Goal: Information Seeking & Learning: Compare options

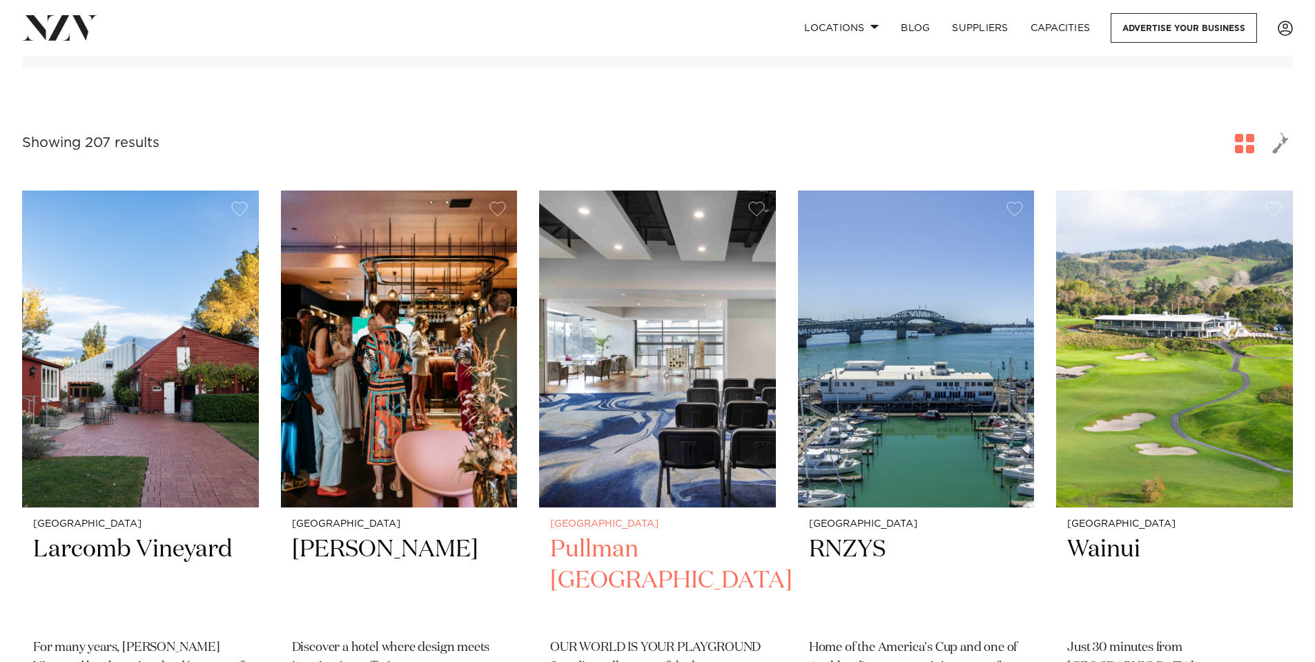
scroll to position [414, 0]
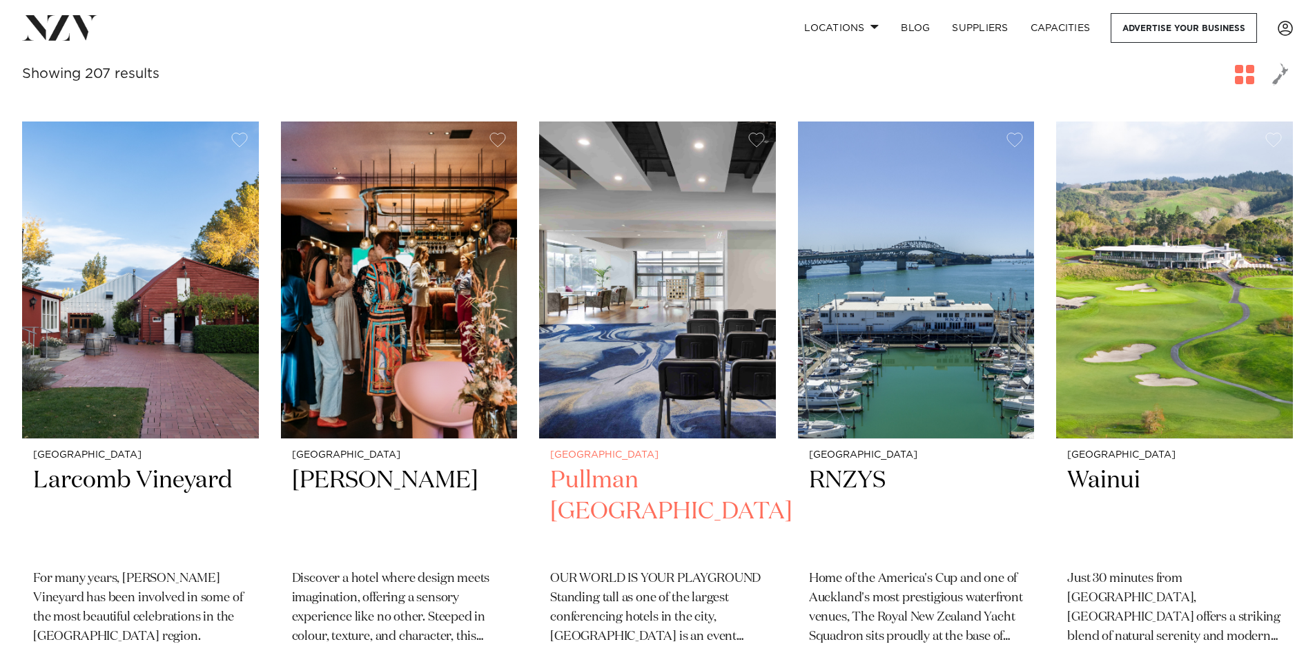
click at [663, 605] on p "OUR WORLD IS YOUR PLAYGROUND Standing tall as one of the largest conferencing h…" at bounding box center [657, 608] width 215 height 77
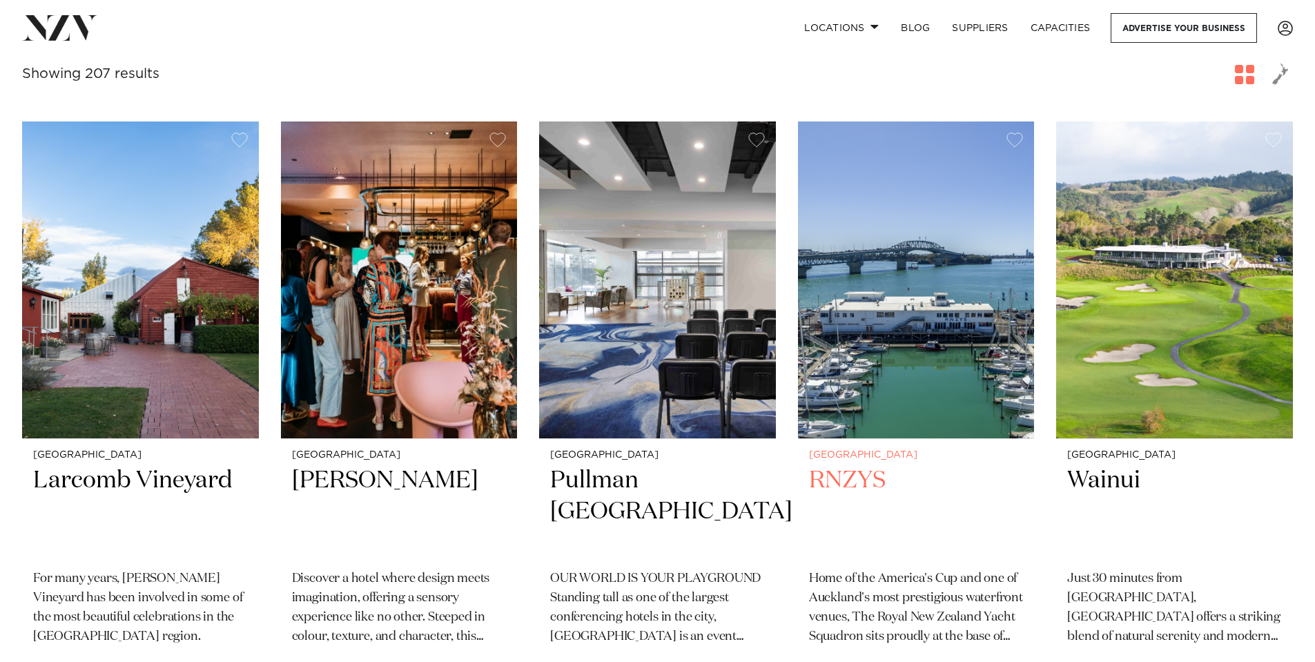
scroll to position [483, 0]
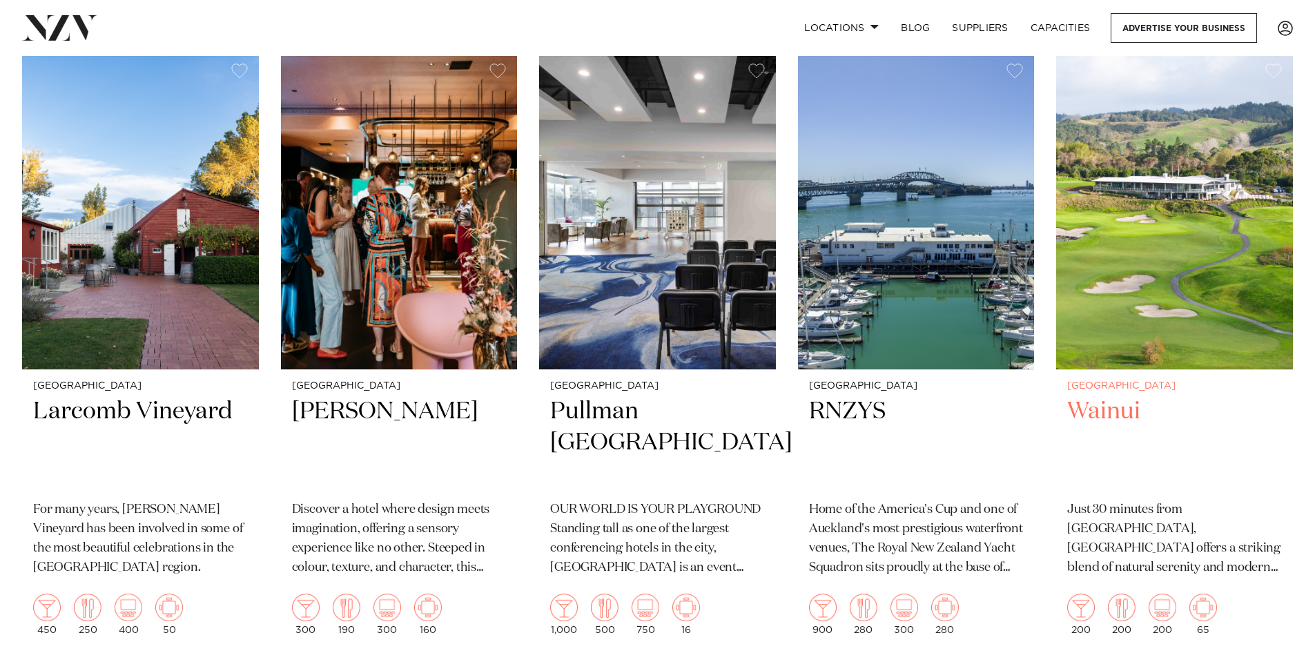
click at [1110, 407] on h2 "Wainui" at bounding box center [1174, 442] width 215 height 93
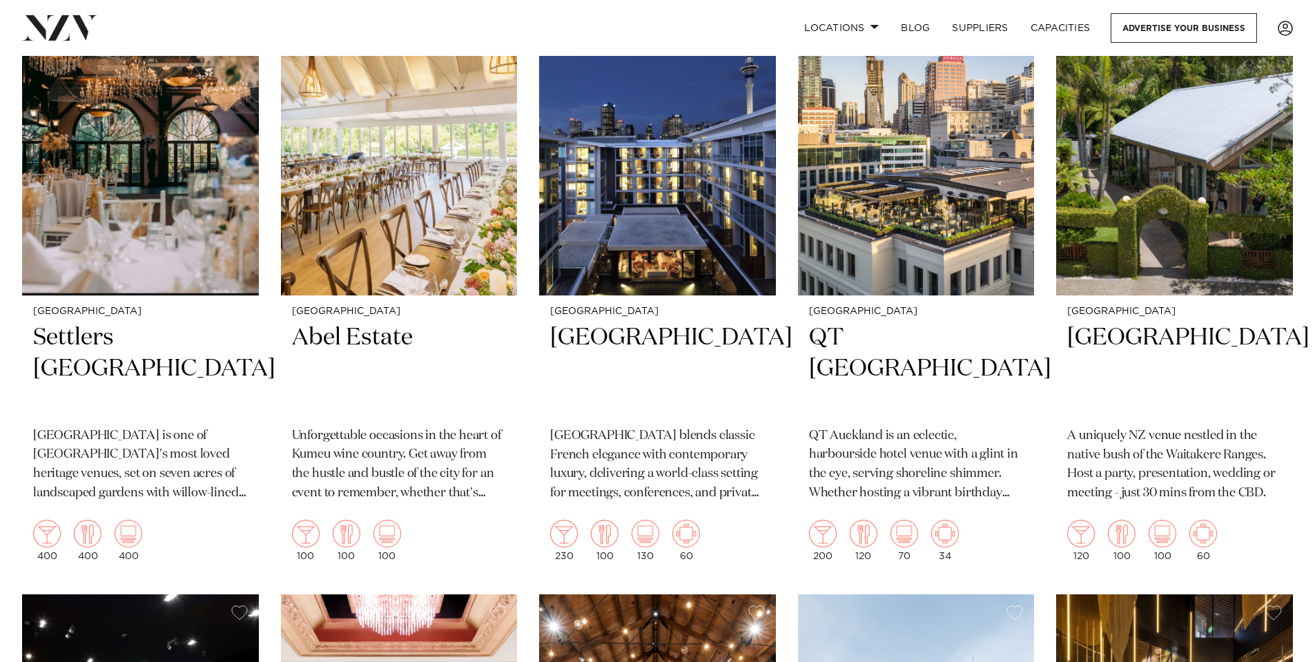
scroll to position [1795, 0]
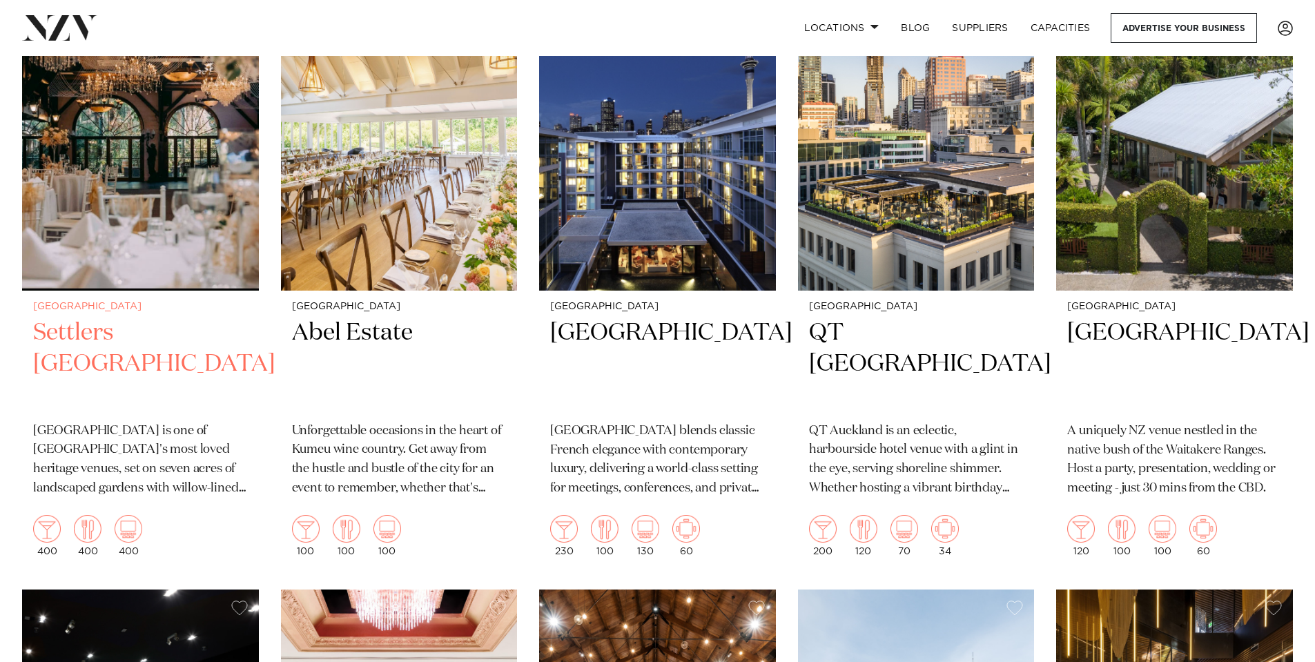
click at [62, 340] on h2 "Settlers [GEOGRAPHIC_DATA]" at bounding box center [140, 364] width 215 height 93
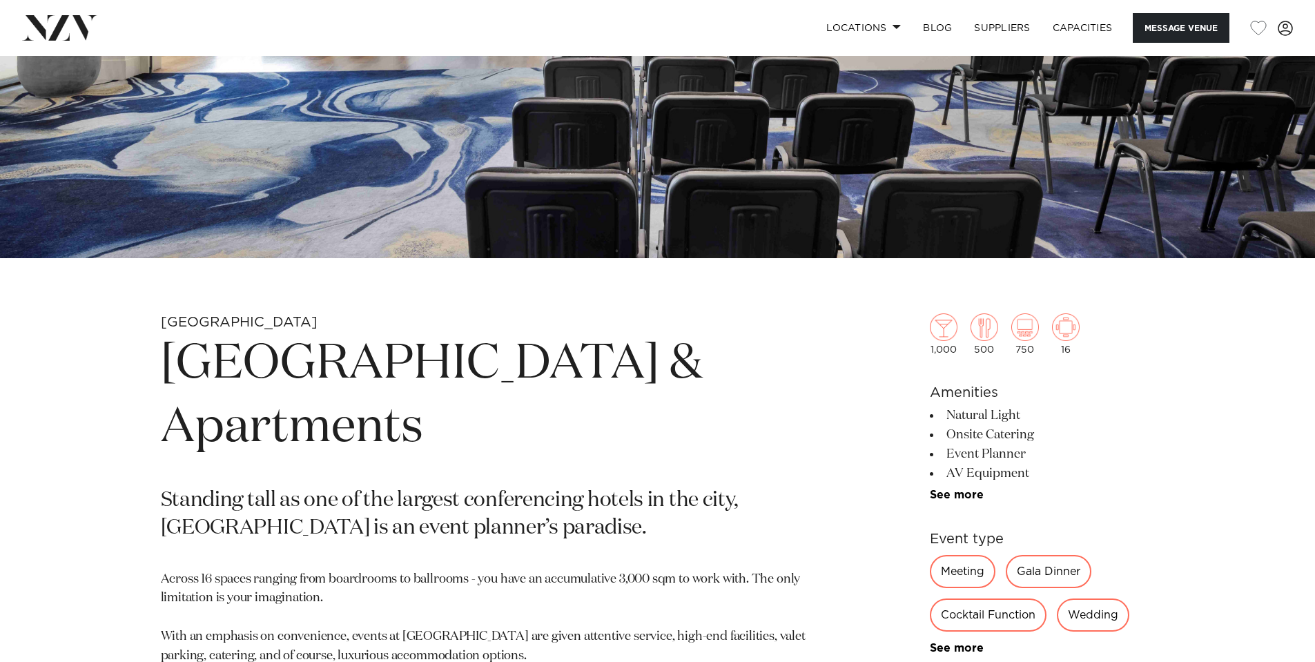
scroll to position [552, 0]
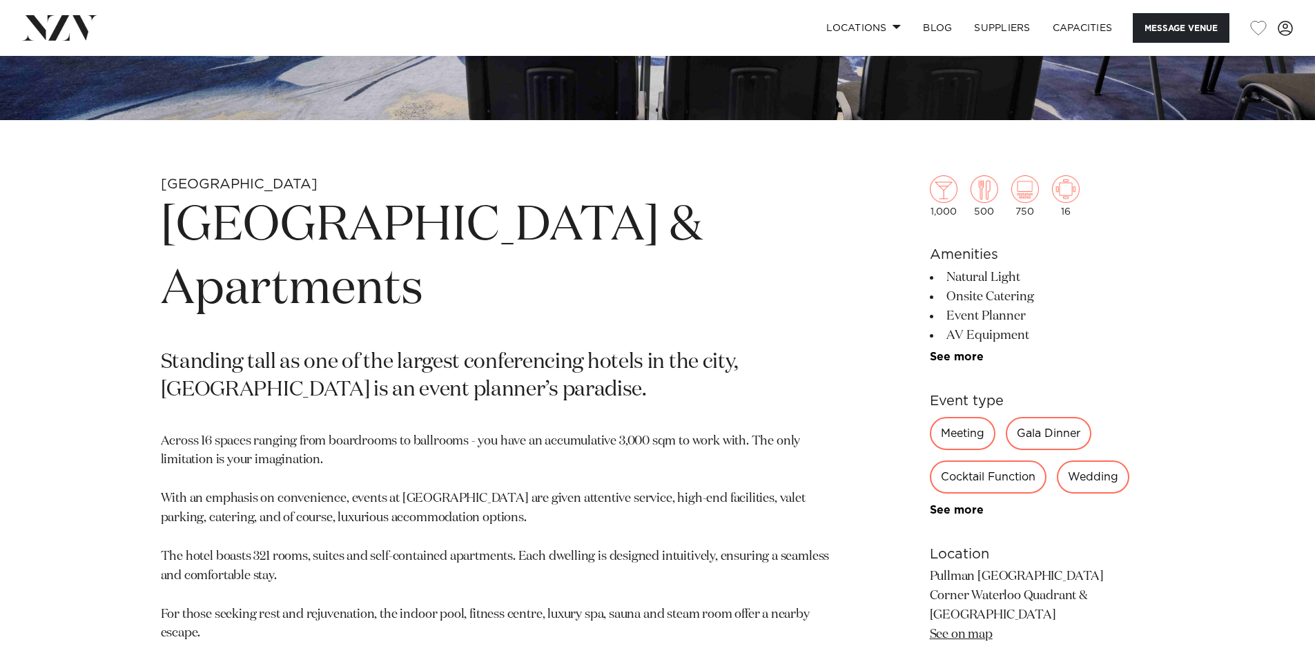
click at [1048, 433] on div "Gala Dinner" at bounding box center [1049, 433] width 86 height 33
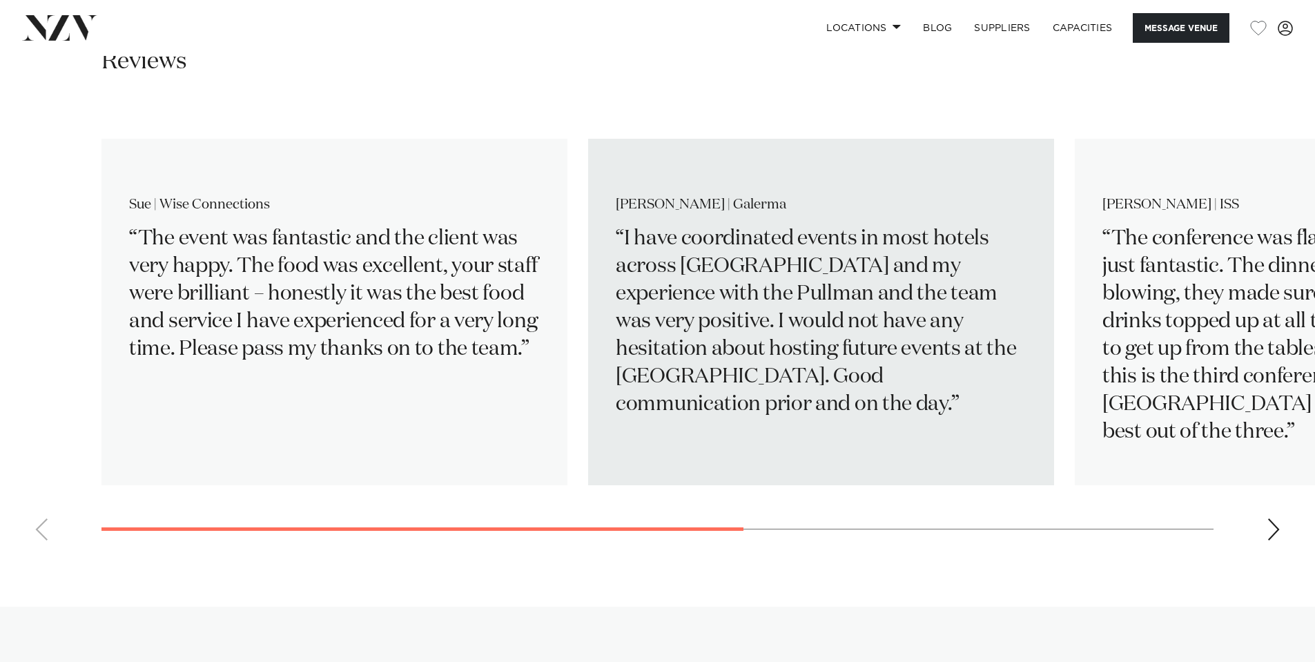
scroll to position [2347, 0]
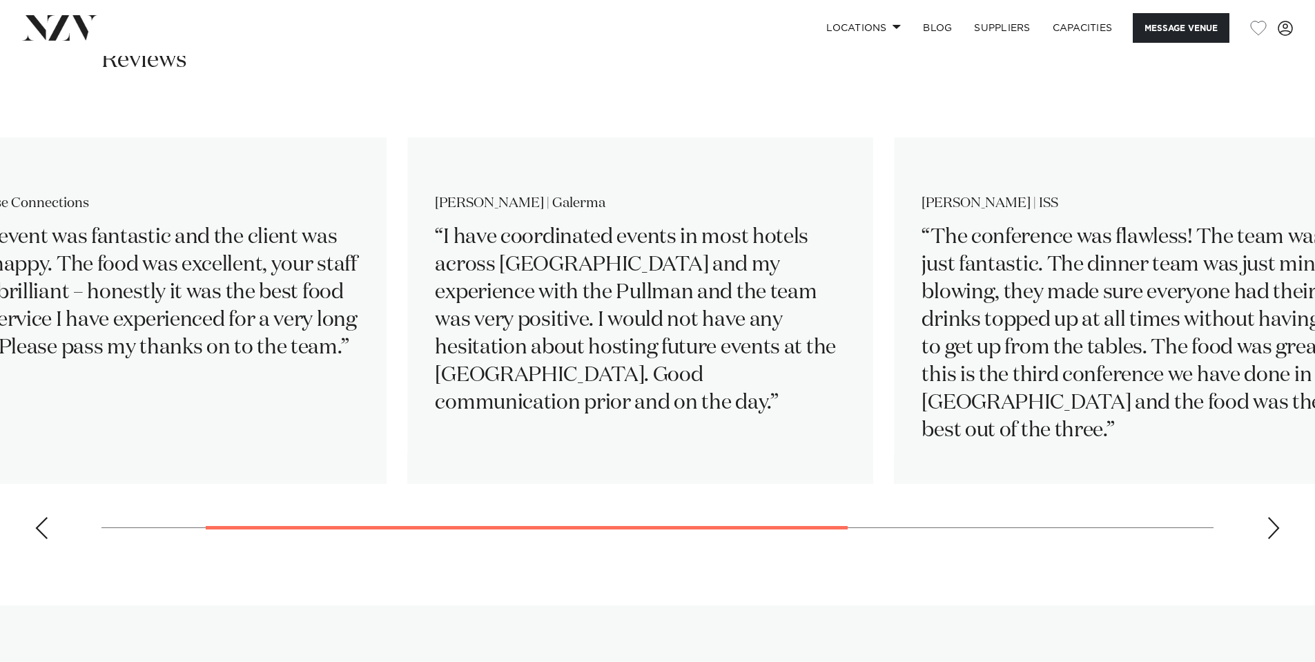
click at [612, 509] on swiper-container "Sue | Wise Connections The event was fantastic and the client was very happy. T…" at bounding box center [657, 326] width 1315 height 447
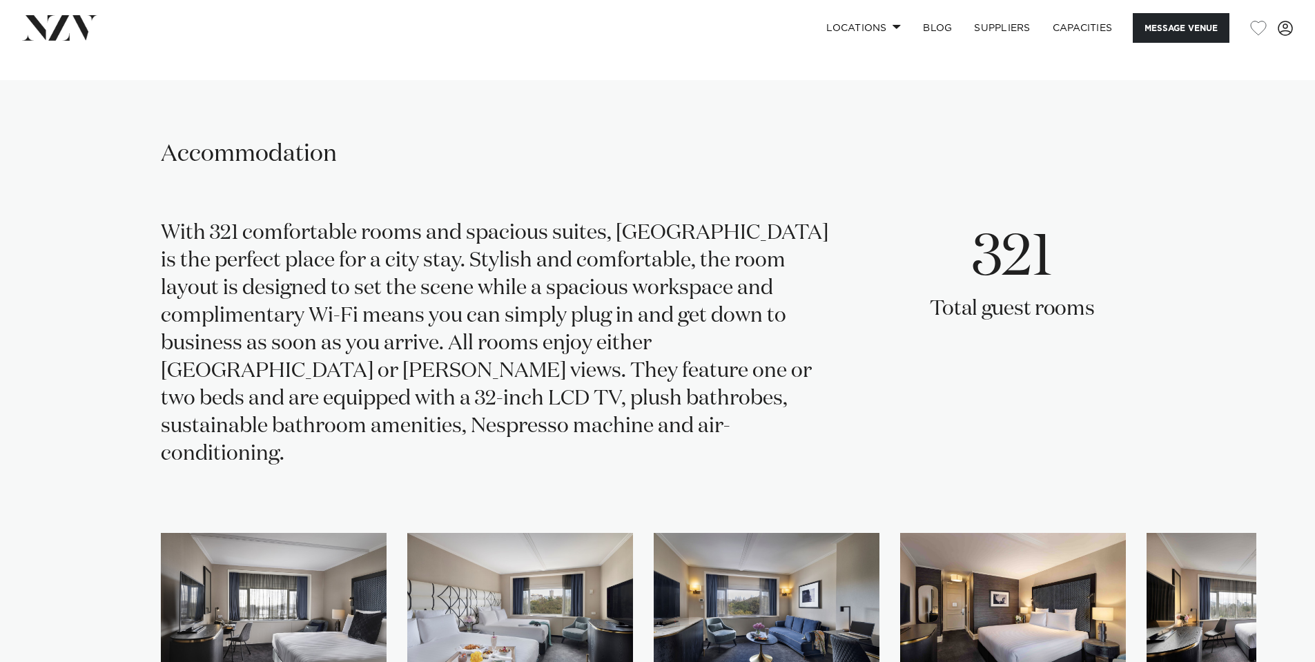
scroll to position [2692, 0]
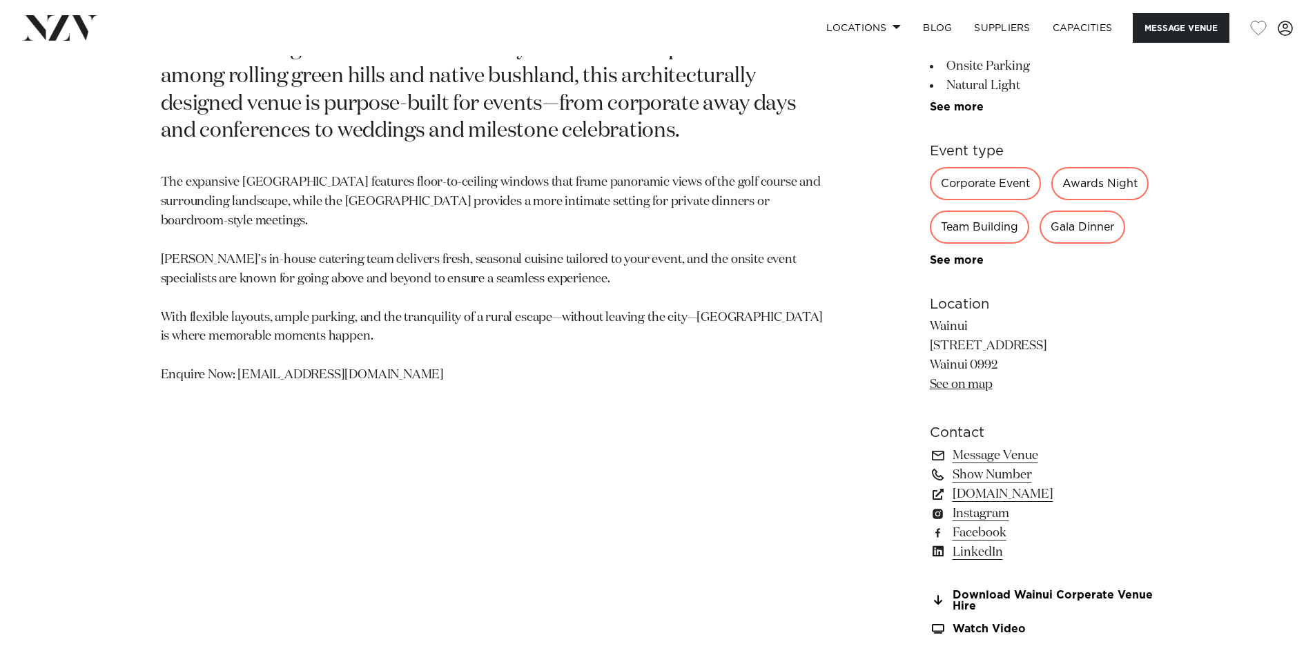
scroll to position [897, 0]
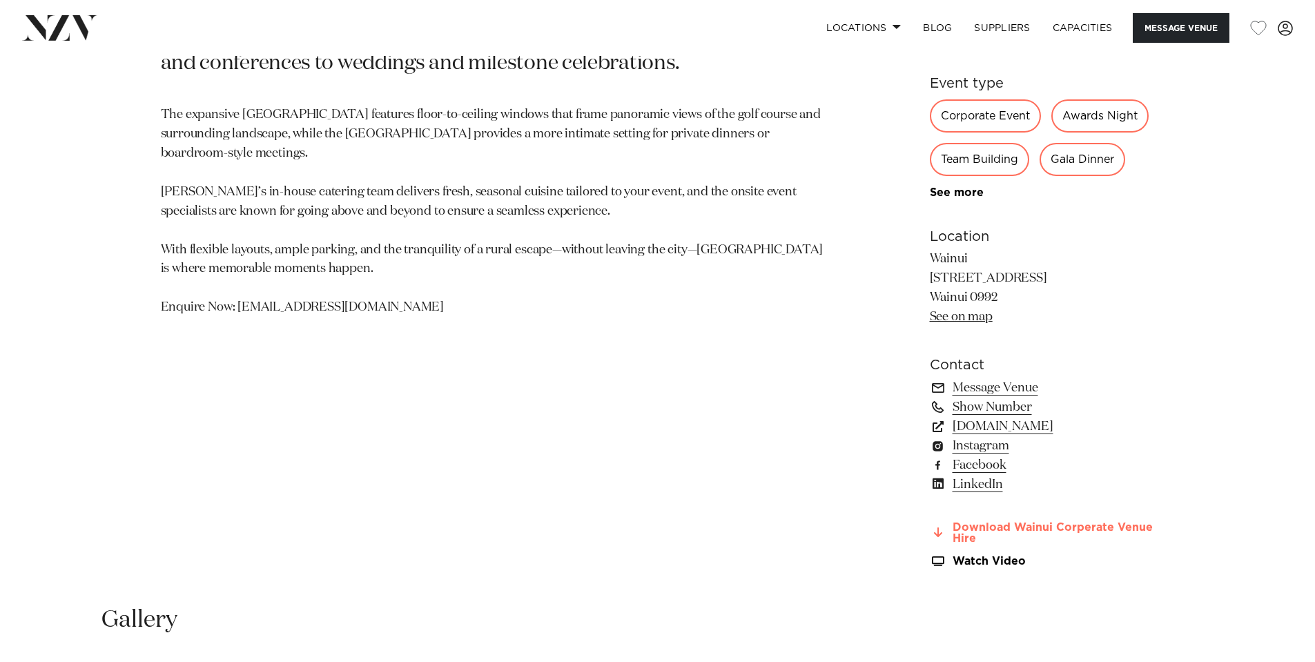
click at [960, 533] on link "Download Wainui Corperate Venue Hire" at bounding box center [1042, 533] width 225 height 23
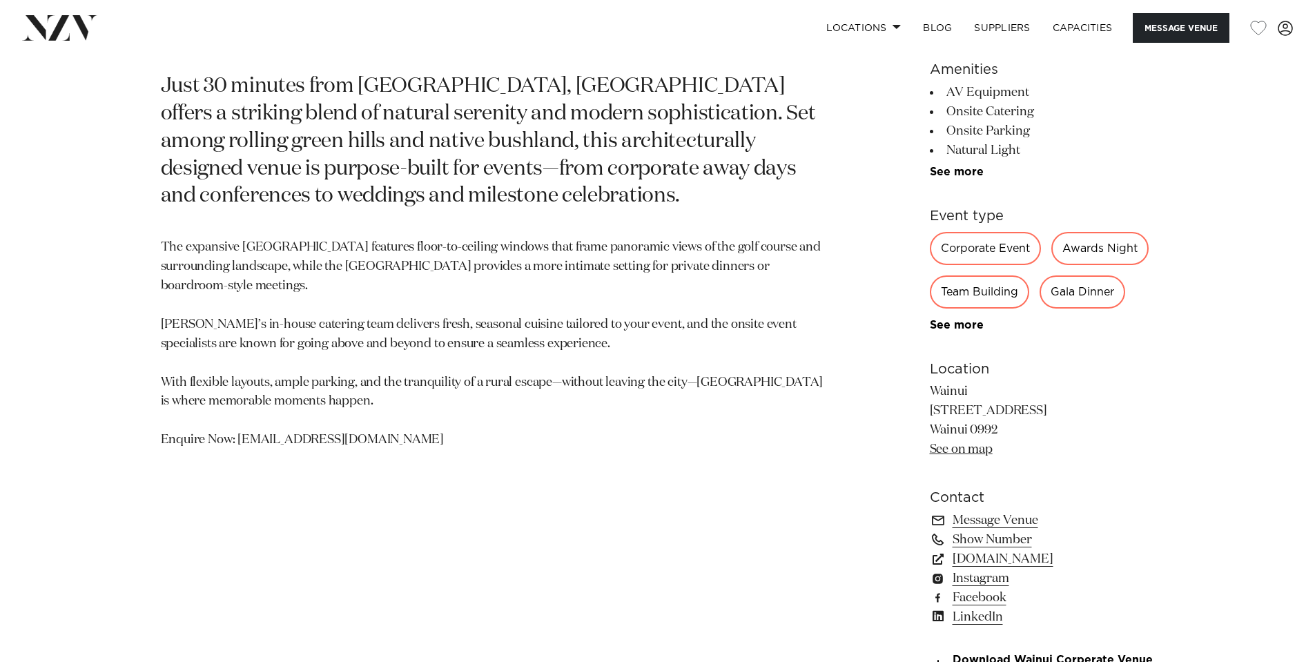
scroll to position [621, 0]
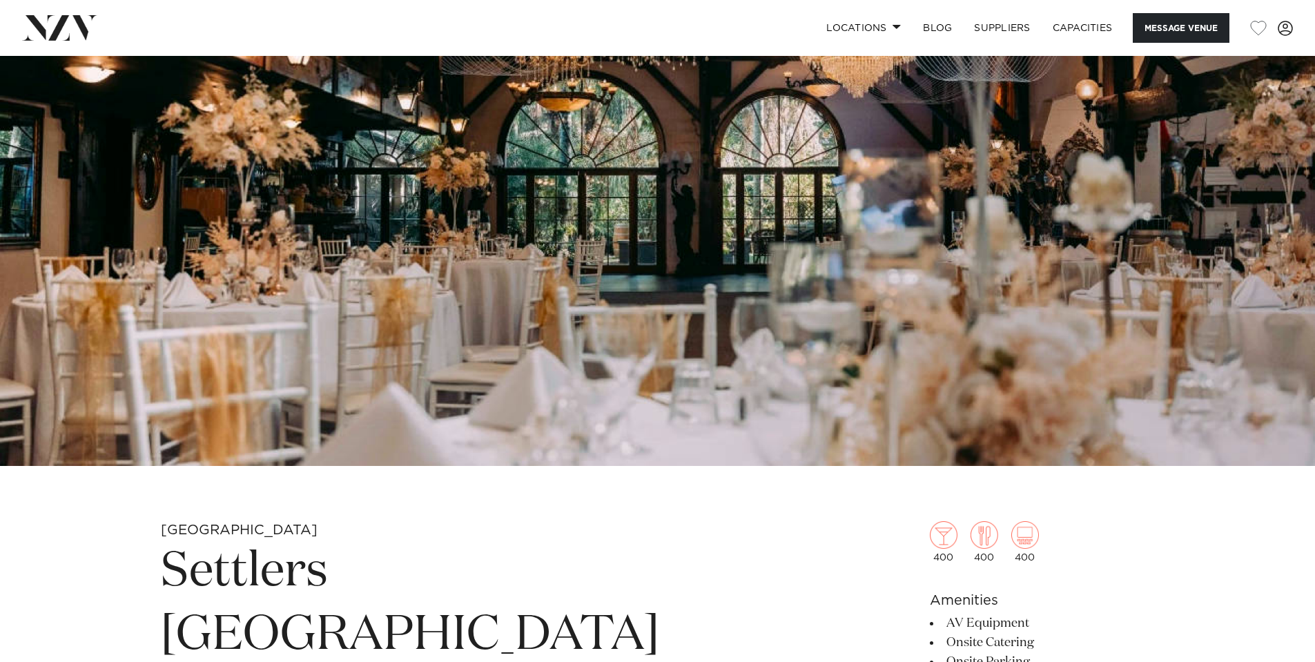
scroll to position [207, 0]
